Goal: Find specific page/section: Find specific page/section

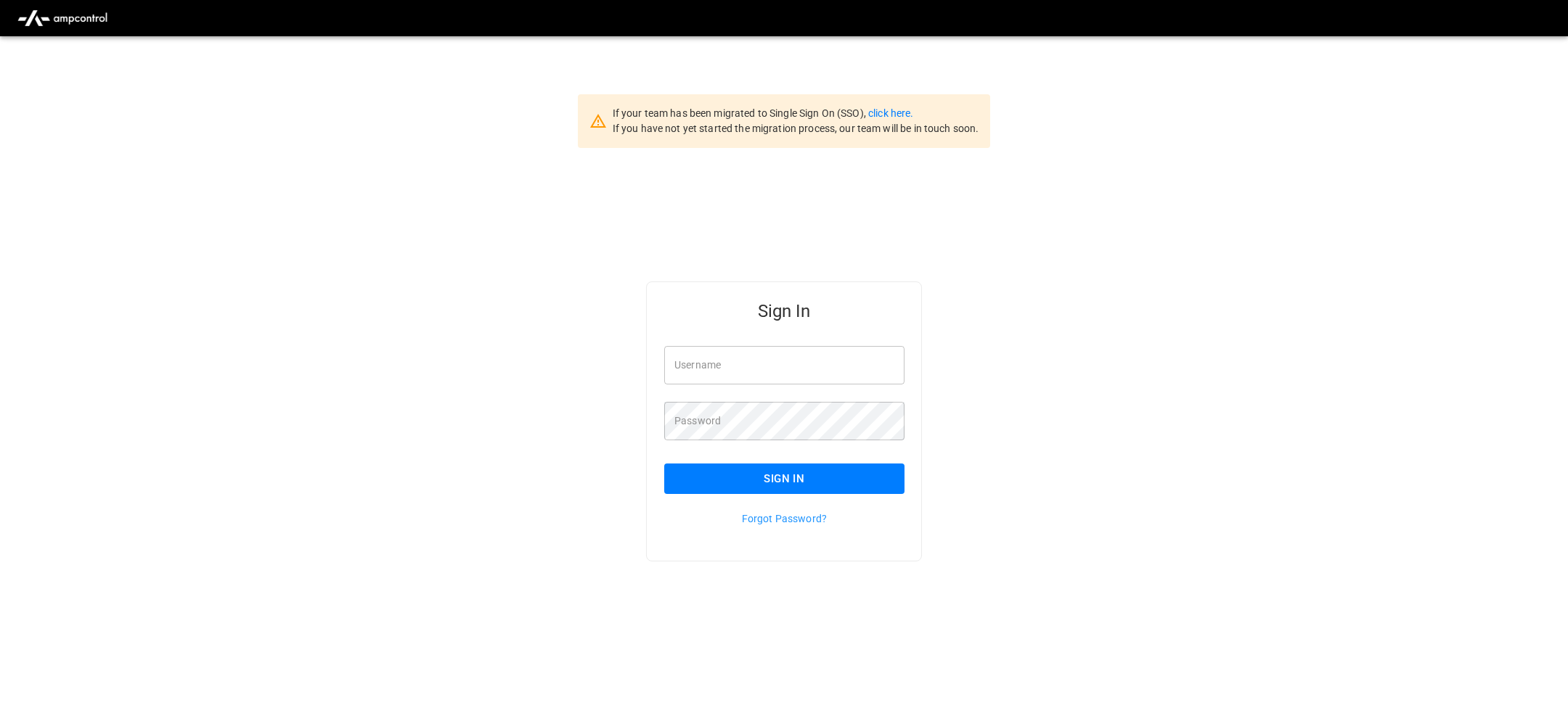
type input "**********"
click at [800, 477] on button "Sign In" at bounding box center [784, 478] width 240 height 30
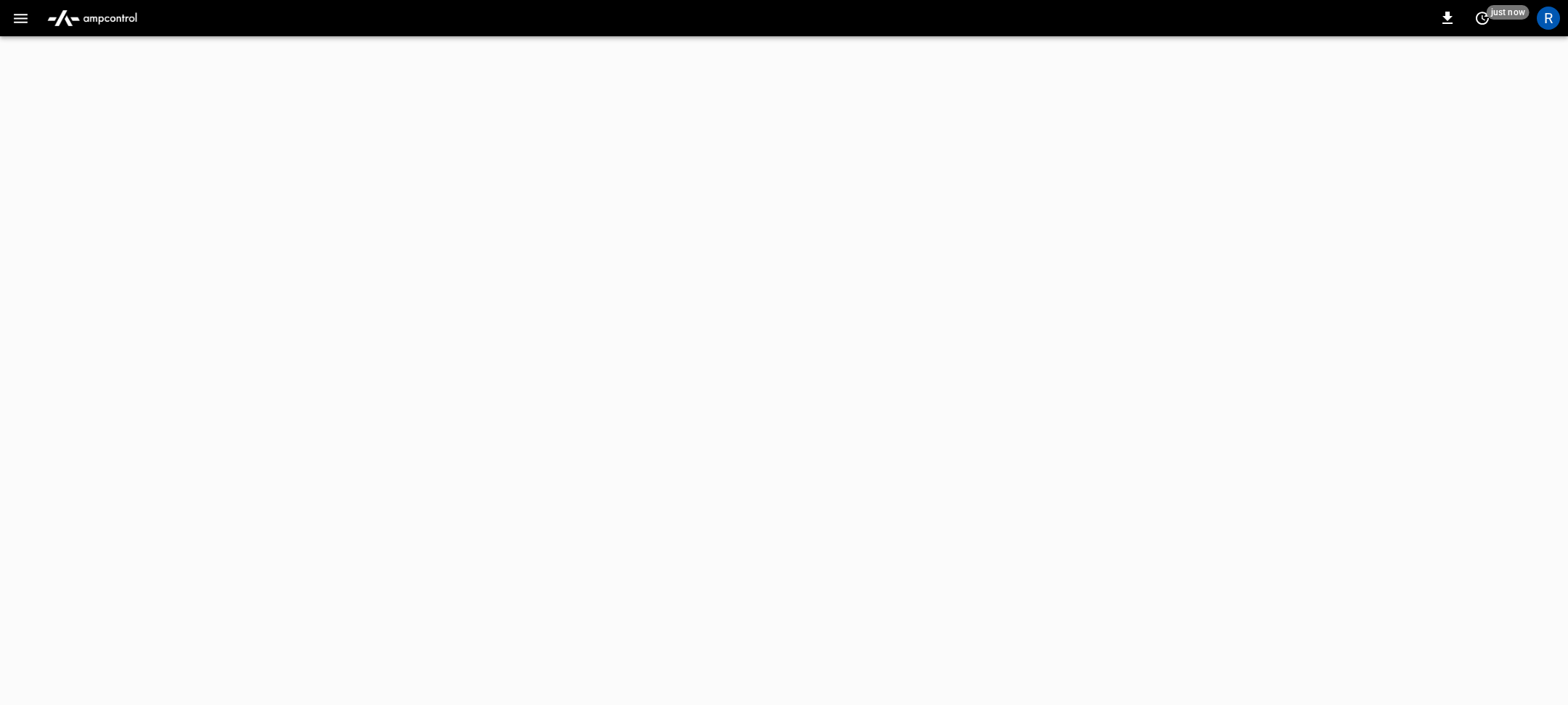
click at [12, 25] on icon "button" at bounding box center [21, 18] width 18 height 18
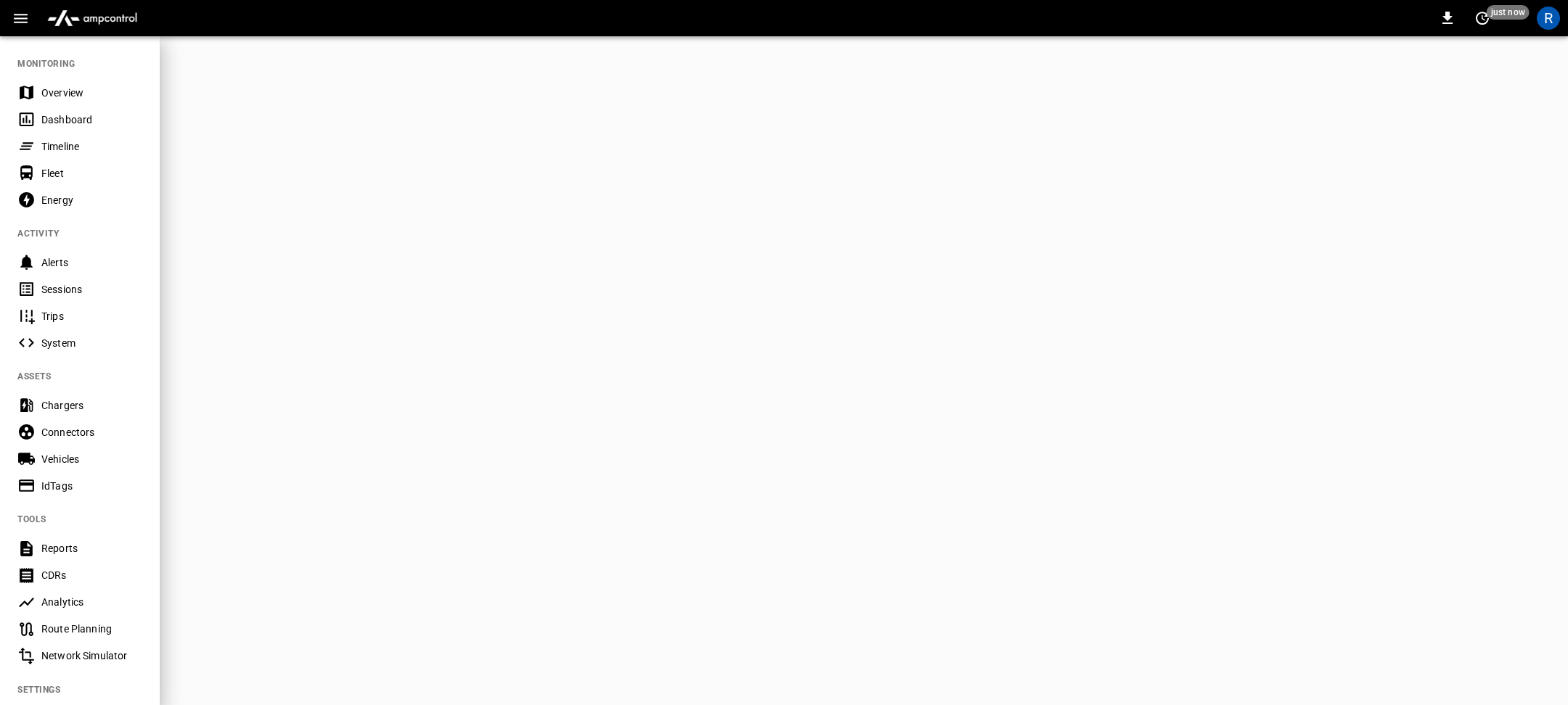
click at [98, 404] on div "Chargers" at bounding box center [91, 405] width 101 height 14
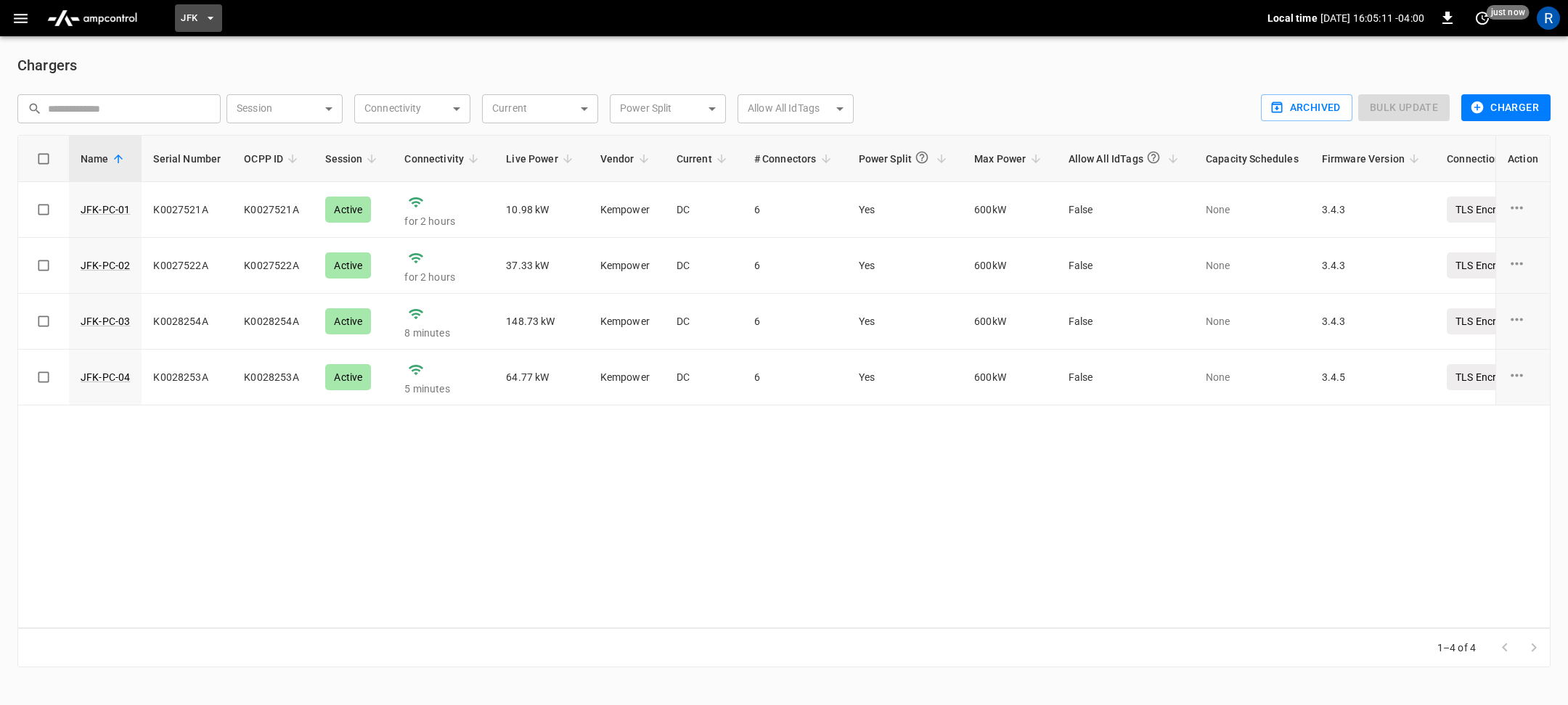
click at [195, 21] on span "JFK" at bounding box center [189, 18] width 17 height 17
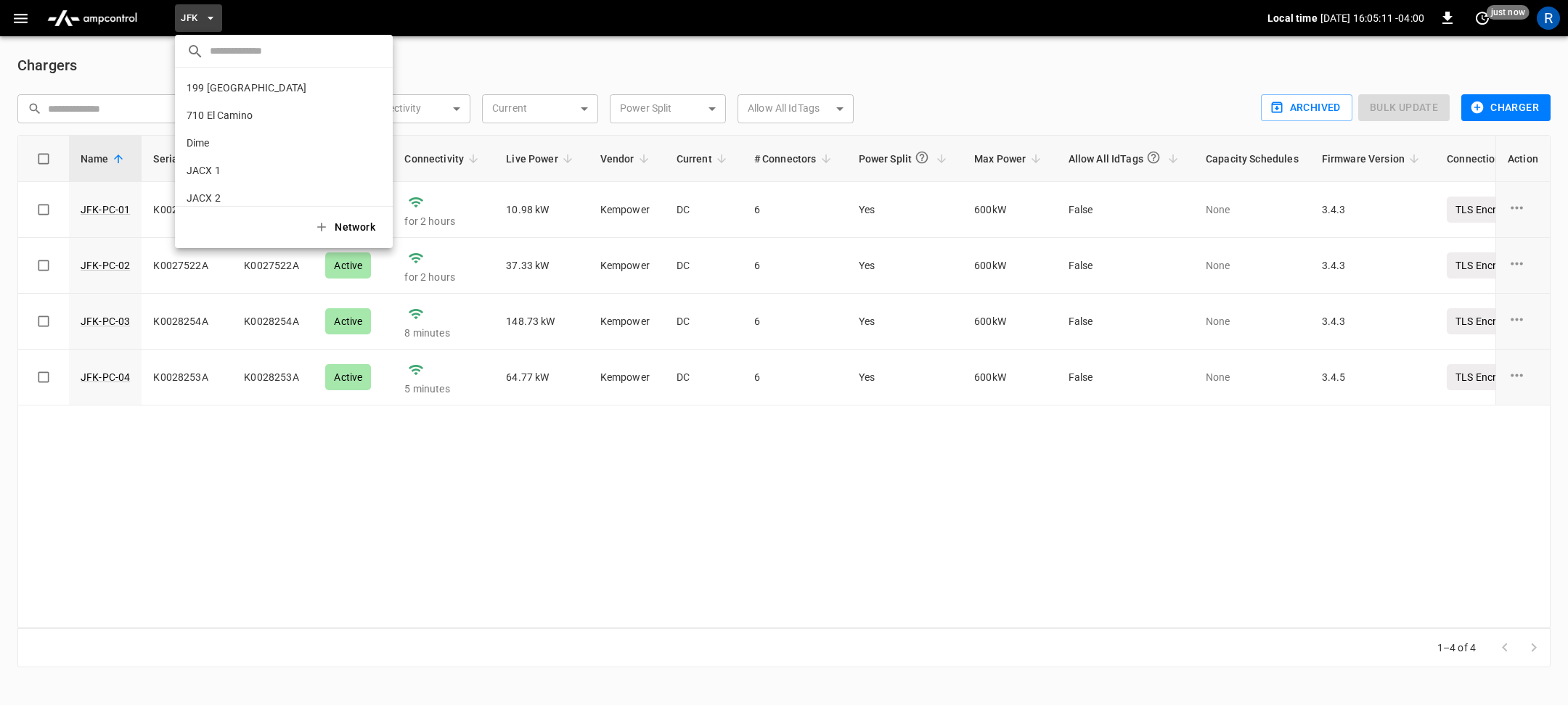
scroll to position [94, 0]
click at [229, 185] on p "Pier 36" at bounding box center [258, 186] width 144 height 14
